Goal: Information Seeking & Learning: Learn about a topic

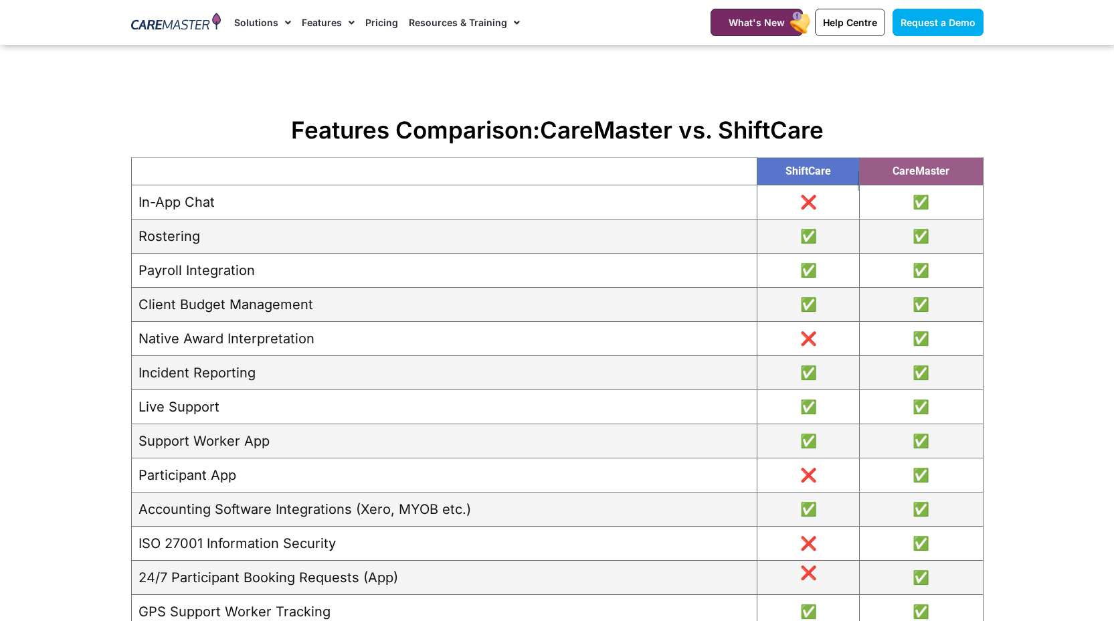
scroll to position [1422, 0]
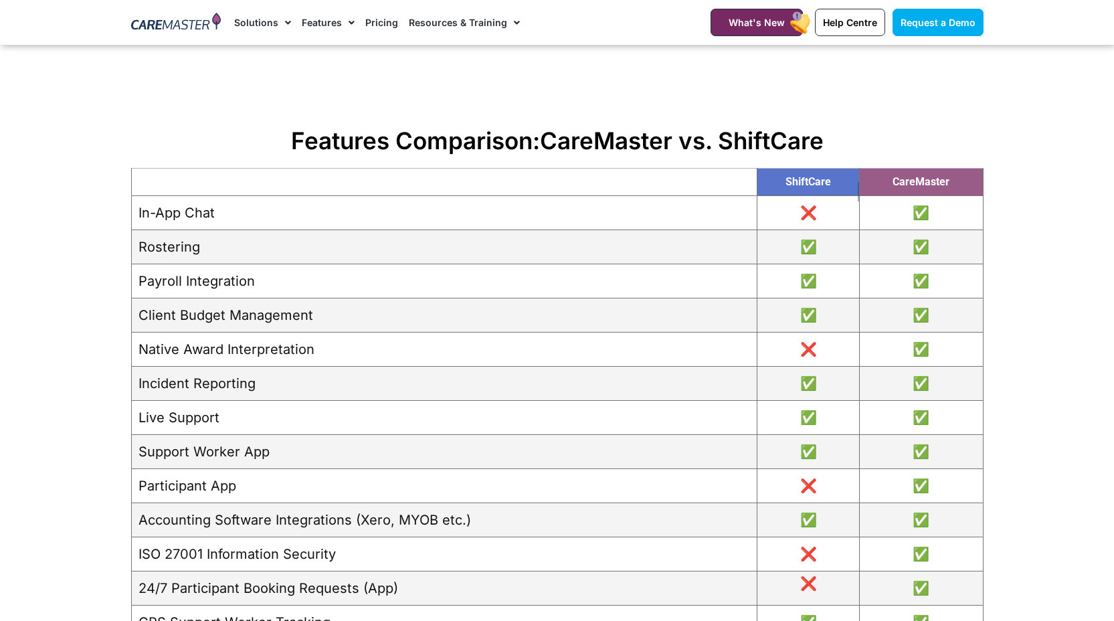
click at [499, 230] on td "In-App Chat" at bounding box center [443, 213] width 625 height 34
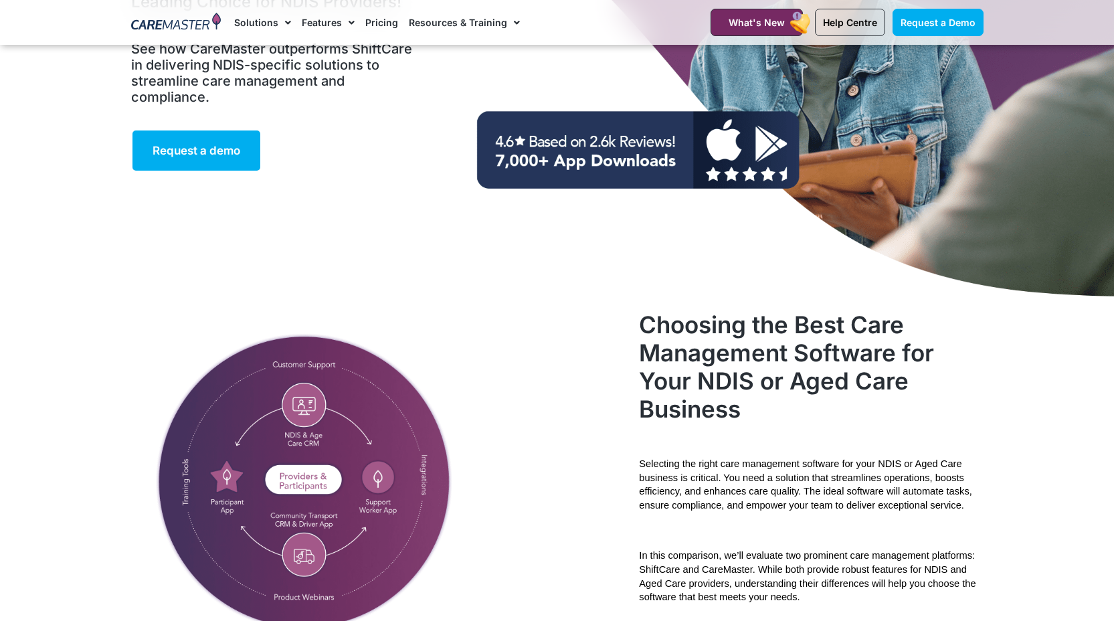
scroll to position [0, 0]
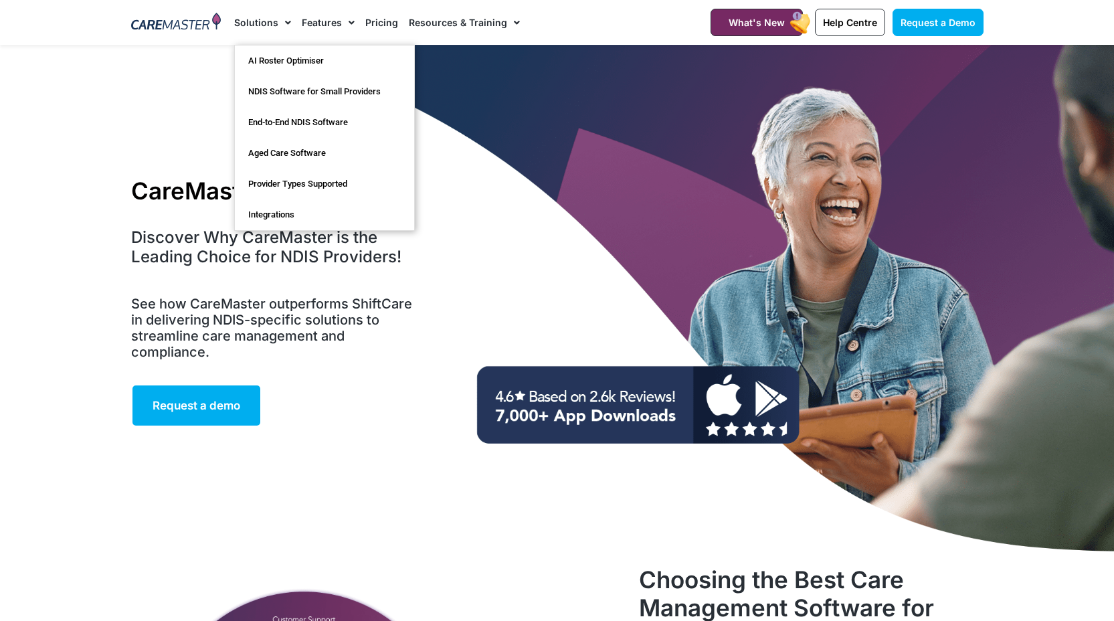
click at [278, 13] on span "Menu" at bounding box center [284, 22] width 13 height 23
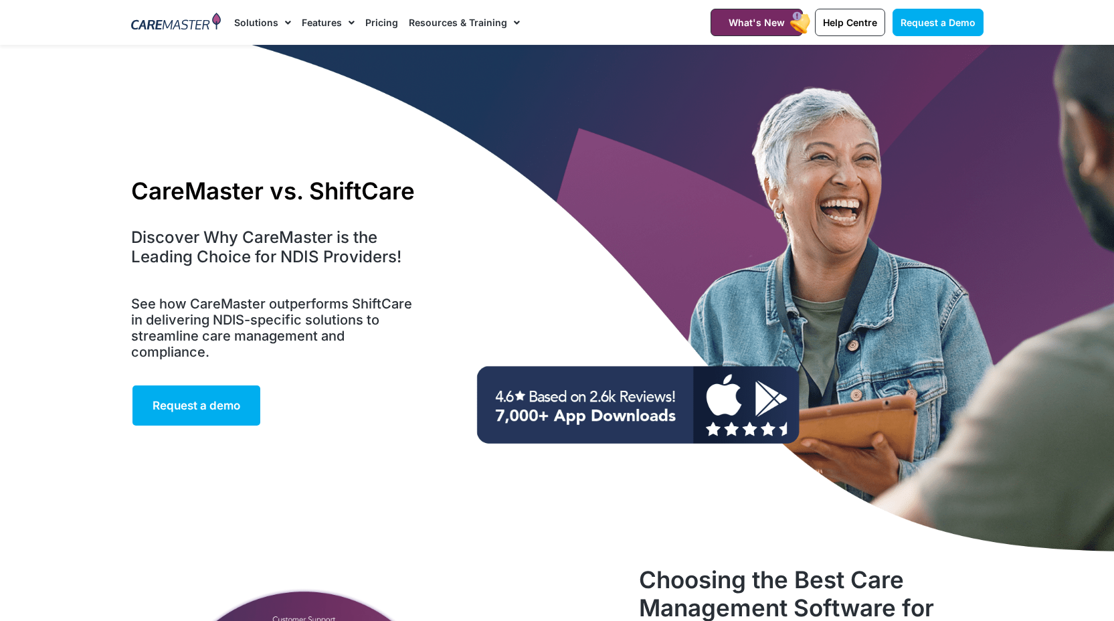
click at [278, 21] on span "Menu" at bounding box center [284, 22] width 13 height 23
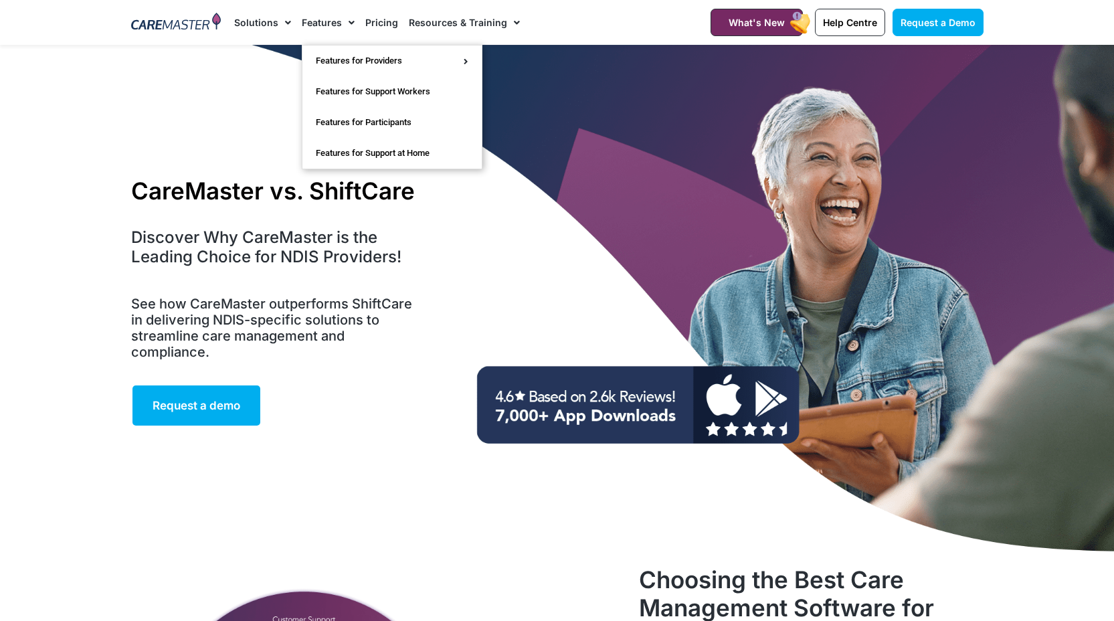
click at [354, 23] on li "Features Features for Providers Case Note Management Incident Management Invoic…" at bounding box center [328, 22] width 64 height 45
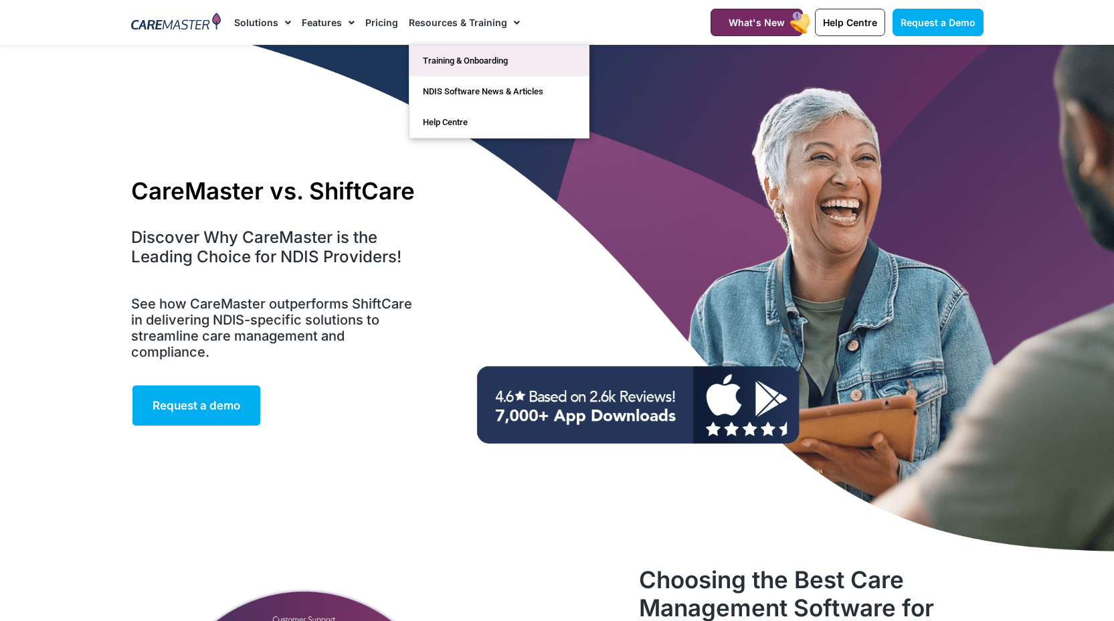
click at [492, 61] on link "Training & Onboarding" at bounding box center [498, 60] width 179 height 31
